Goal: Task Accomplishment & Management: Manage account settings

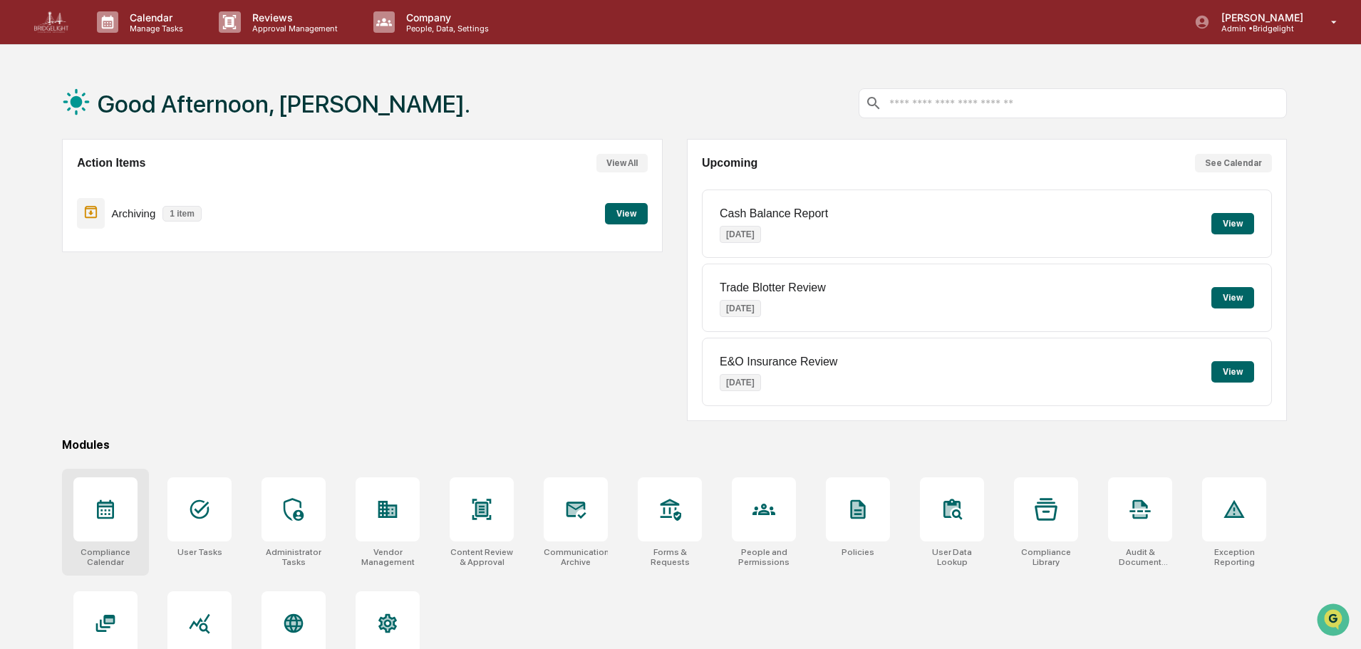
click at [100, 514] on icon at bounding box center [105, 509] width 23 height 23
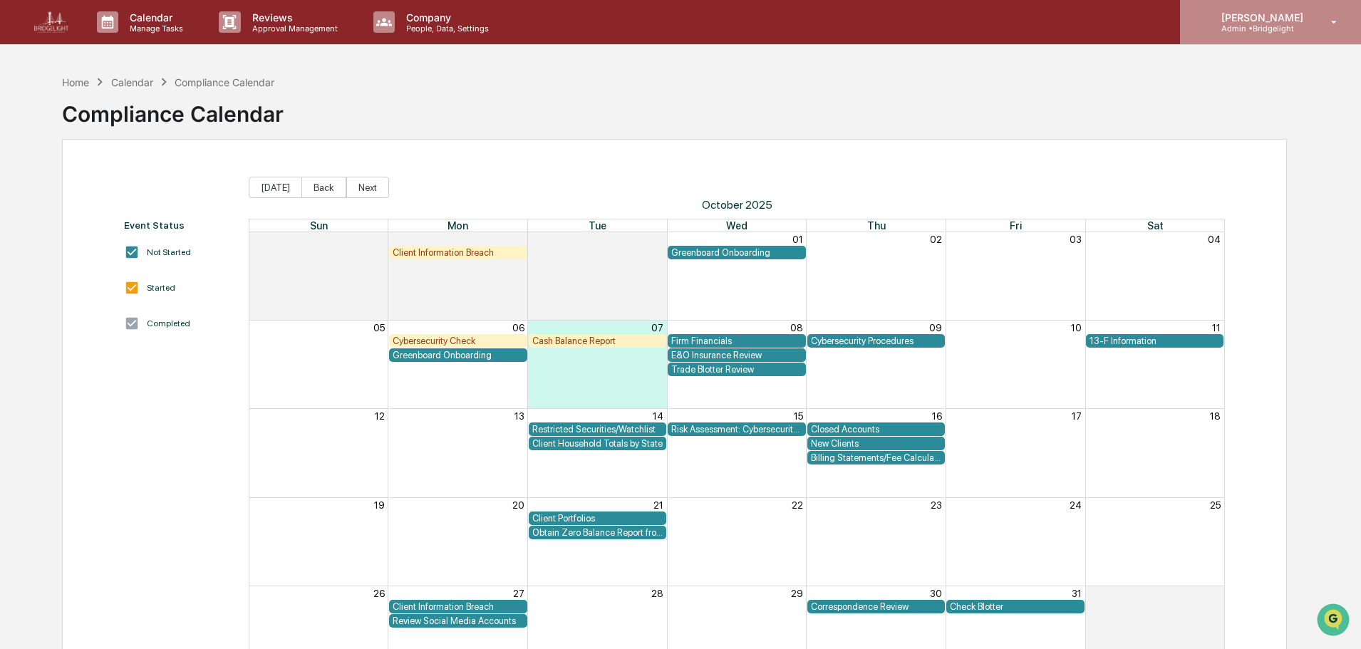
click at [1285, 24] on p "Admin • [GEOGRAPHIC_DATA]" at bounding box center [1260, 29] width 100 height 10
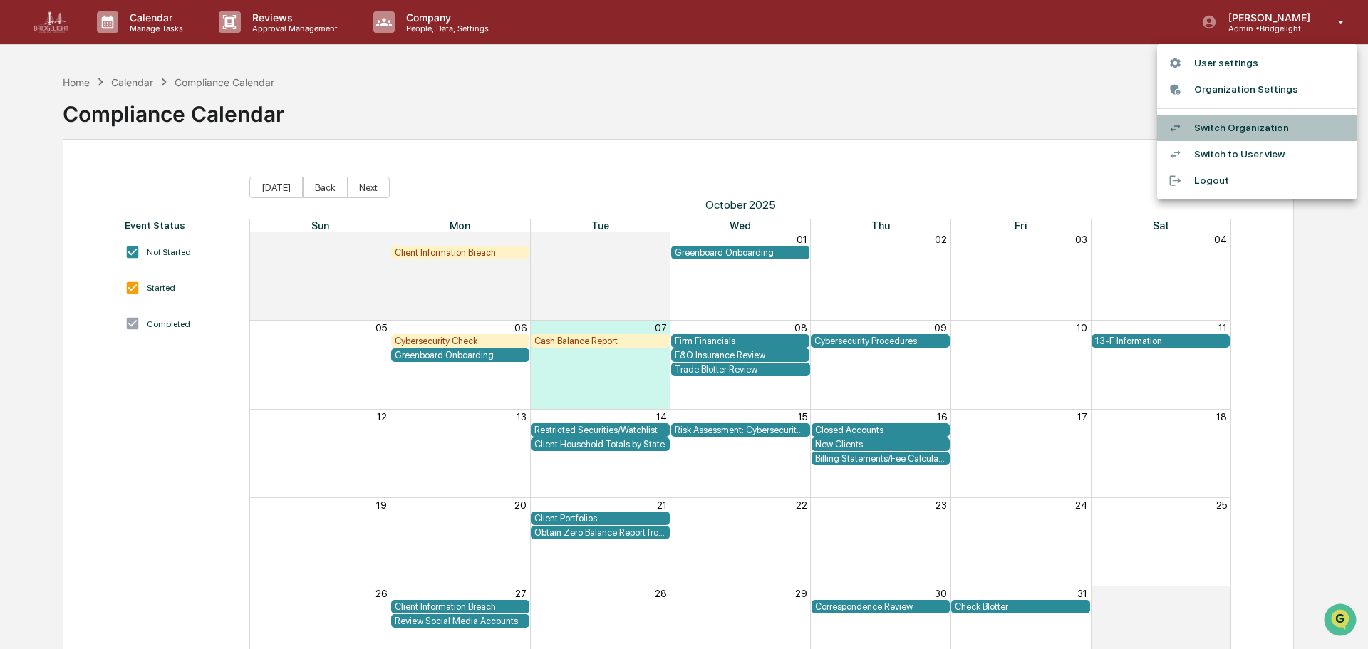
click at [1251, 130] on li "Switch Organization" at bounding box center [1257, 128] width 200 height 26
